Goal: Task Accomplishment & Management: Manage account settings

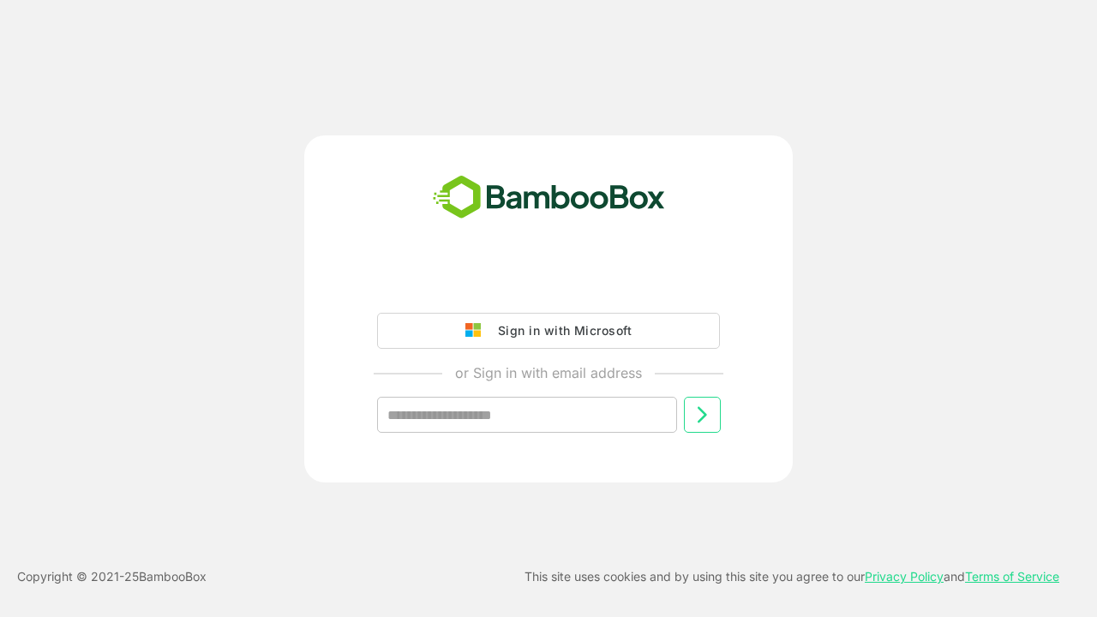
type input "**********"
click at [702, 415] on icon at bounding box center [702, 415] width 21 height 21
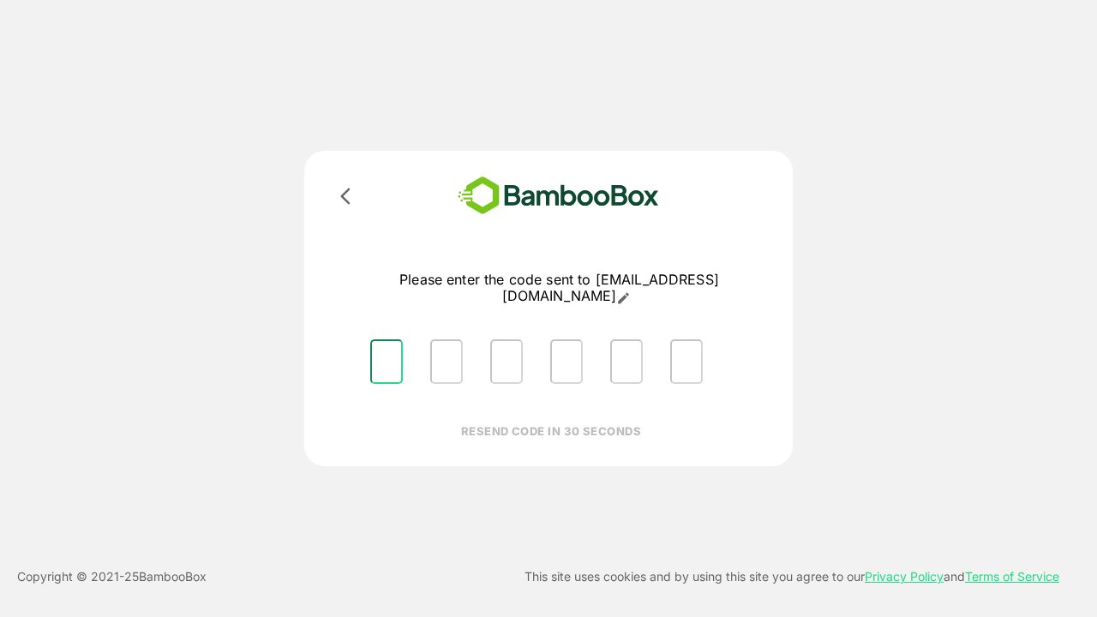
type input "*"
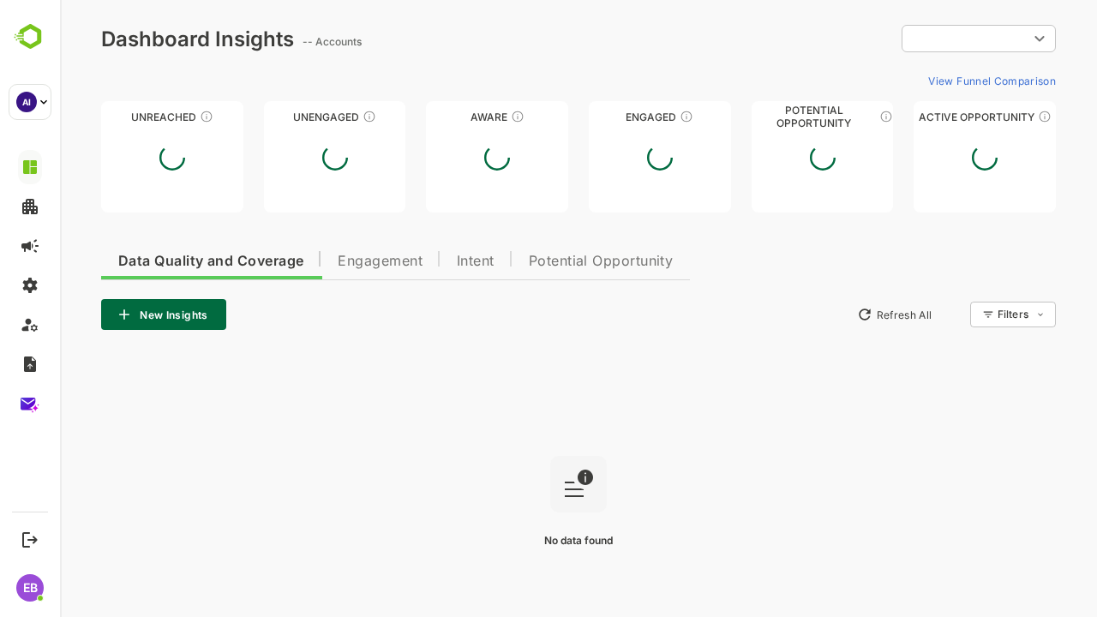
type input "**********"
